Goal: Transaction & Acquisition: Purchase product/service

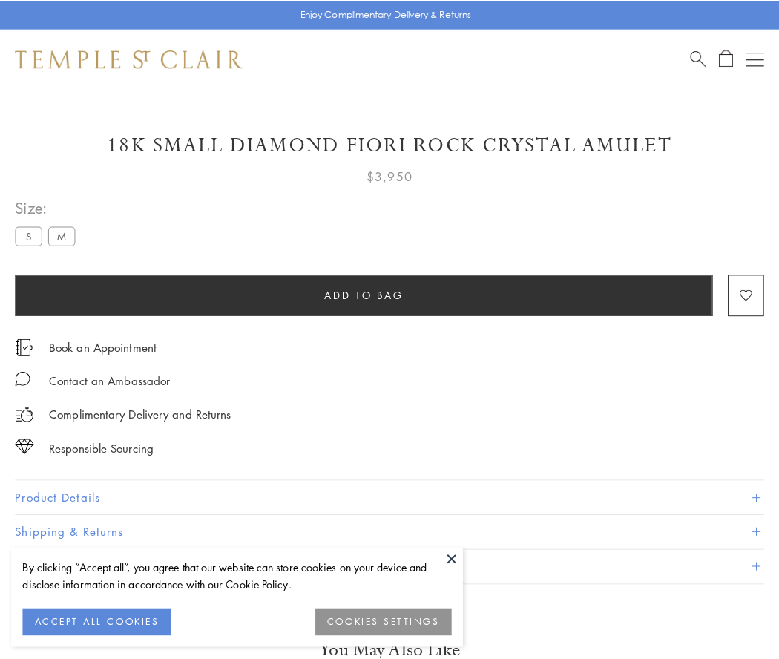
scroll to position [30, 0]
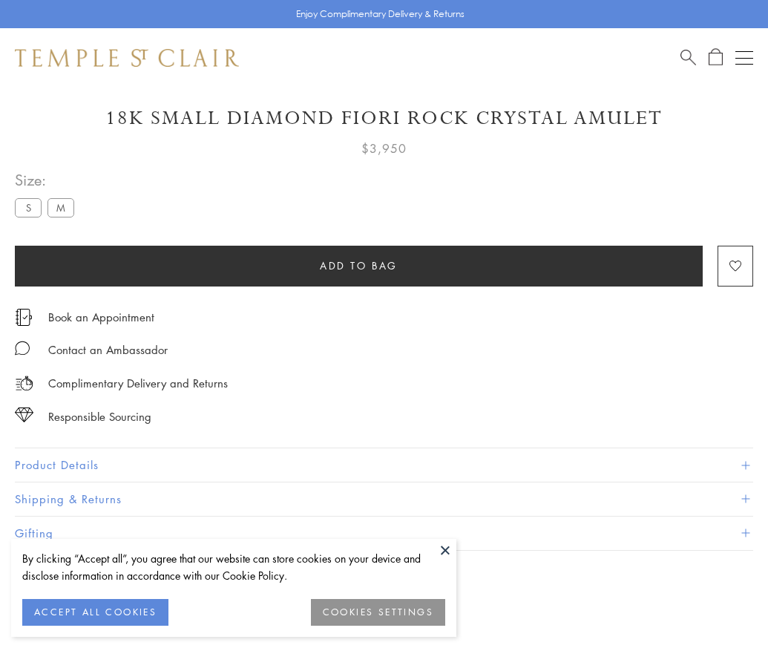
click at [358, 265] on span "Add to bag" at bounding box center [359, 266] width 78 height 16
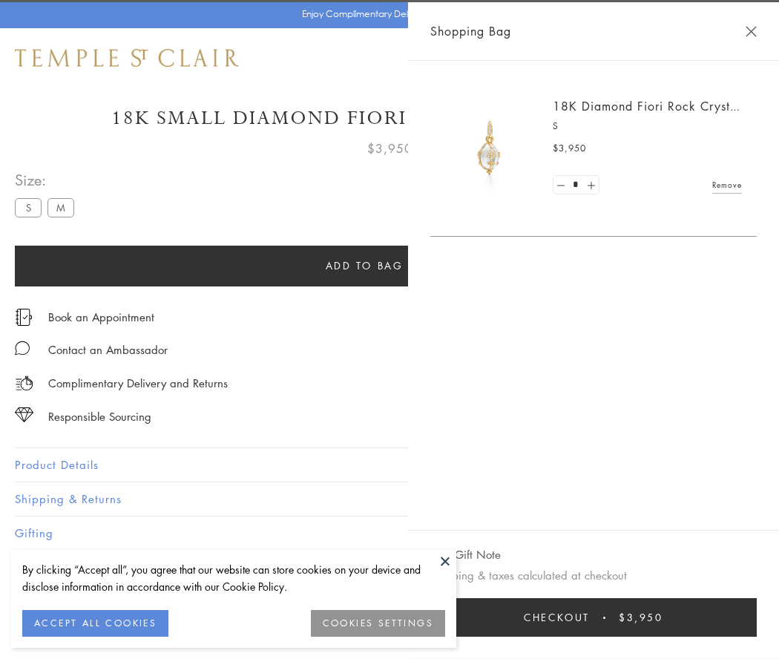
click at [694, 617] on button "Checkout $3,950" at bounding box center [593, 617] width 327 height 39
